Goal: Navigation & Orientation: Find specific page/section

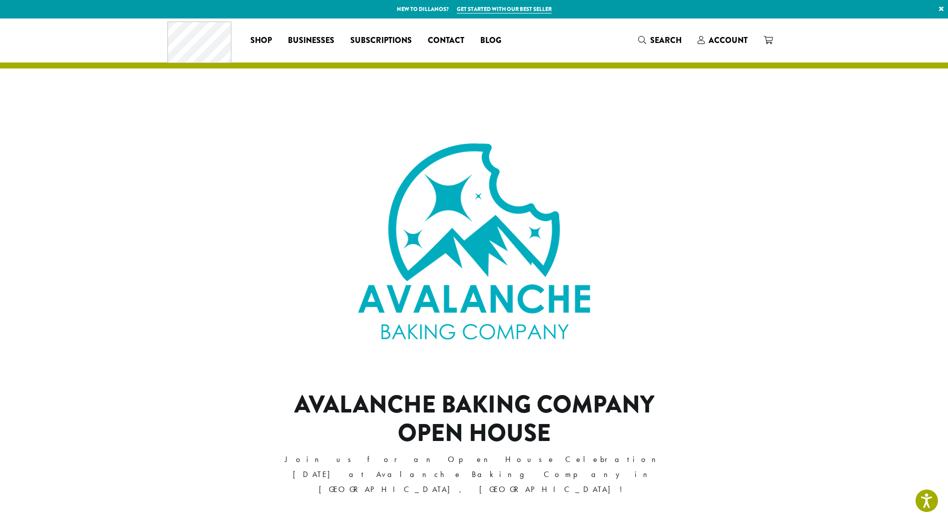
click at [449, 237] on img at bounding box center [474, 241] width 250 height 250
click at [315, 40] on span "Businesses" at bounding box center [311, 40] width 46 height 12
